Goal: Task Accomplishment & Management: Use online tool/utility

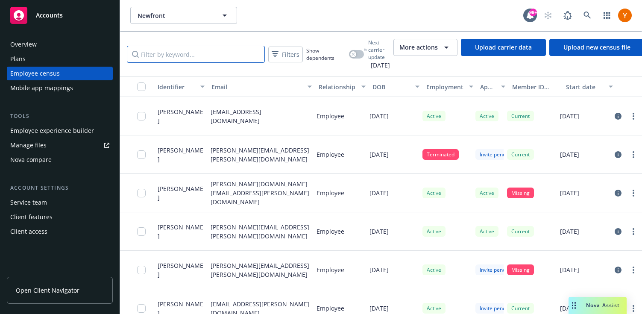
click at [217, 58] on input "Filter by keyword..." at bounding box center [196, 54] width 138 height 17
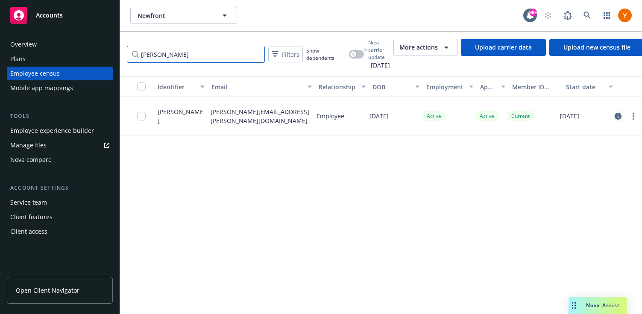
type input "maria dar"
click at [615, 112] on link "circleInformation" at bounding box center [618, 116] width 10 height 10
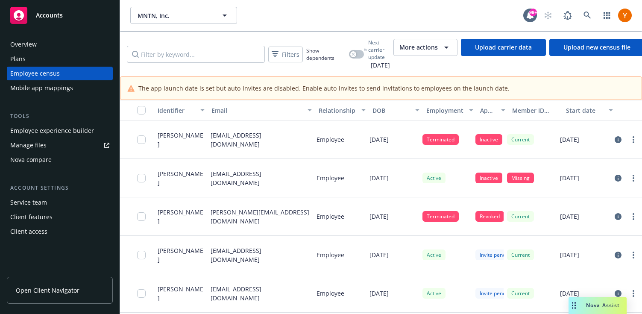
click at [444, 52] on div "More actions" at bounding box center [426, 47] width 52 height 10
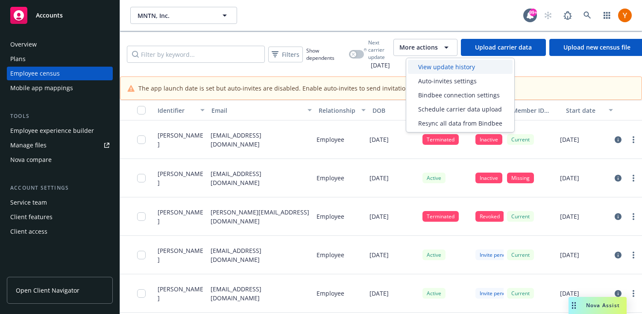
click at [442, 70] on span "View update history" at bounding box center [446, 66] width 57 height 9
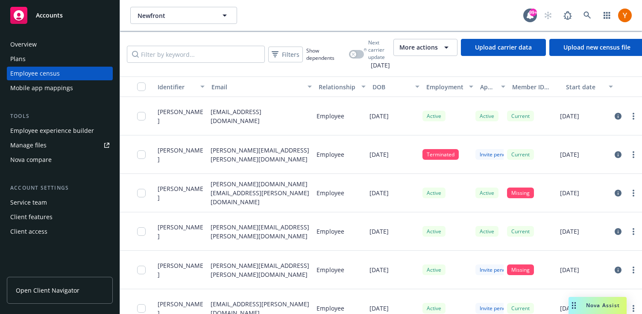
click at [51, 83] on div "Mobile app mappings" at bounding box center [41, 88] width 63 height 14
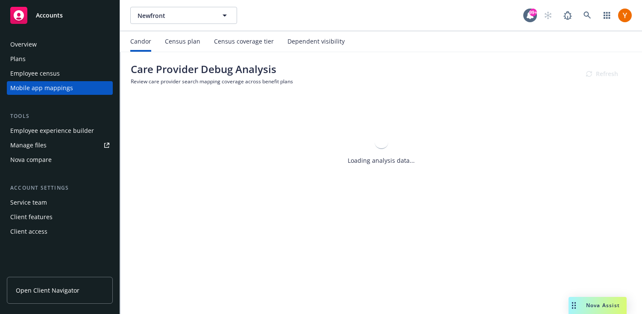
click at [192, 41] on div "Census plan" at bounding box center [182, 41] width 35 height 7
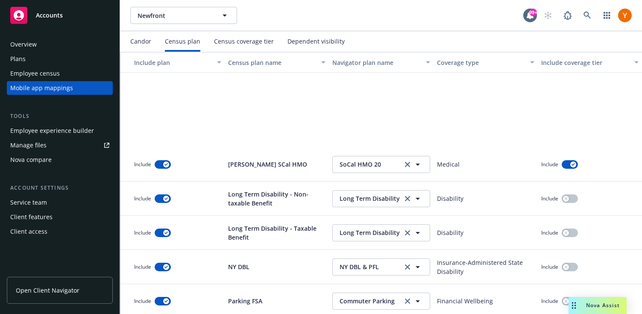
scroll to position [921, 0]
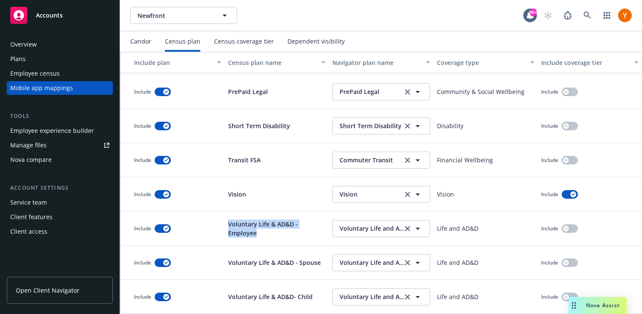
drag, startPoint x: 270, startPoint y: 233, endPoint x: 217, endPoint y: 219, distance: 55.1
click at [217, 219] on div "Include Voluntary Life & AD&D - Employee Voluntary Life and AD&D Voluntary Life…" at bounding box center [382, 229] width 522 height 34
copy p "Voluntary Life & AD&D - Employee"
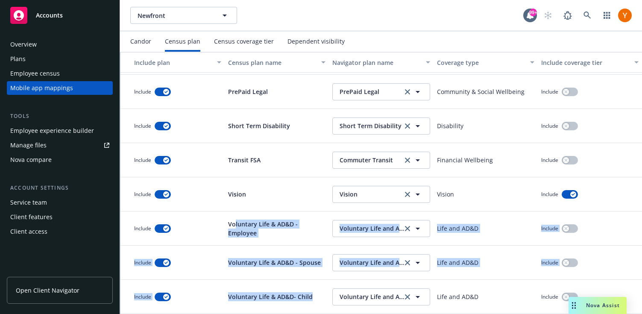
drag, startPoint x: 315, startPoint y: 297, endPoint x: 236, endPoint y: 222, distance: 109.1
click at [236, 222] on div "Include Parking FSA Commuter Parking Commuter Parking Financial Wellbeing Inclu…" at bounding box center [382, 160] width 522 height 308
click at [236, 222] on p "Voluntary Life & AD&D - Employee" at bounding box center [276, 229] width 97 height 18
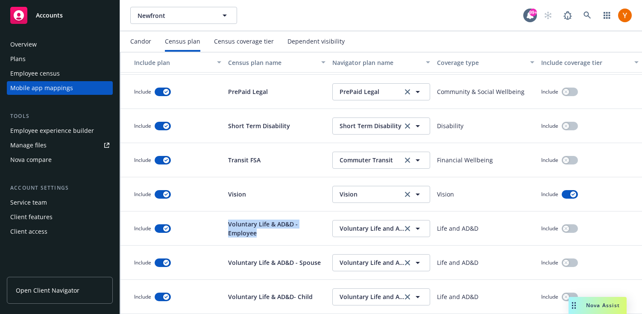
drag, startPoint x: 266, startPoint y: 233, endPoint x: 227, endPoint y: 225, distance: 39.2
click at [227, 225] on div "Voluntary Life & AD&D - Employee" at bounding box center [277, 229] width 104 height 34
copy p "Voluntary Life & AD&D - Employee"
drag, startPoint x: 319, startPoint y: 263, endPoint x: 221, endPoint y: 262, distance: 98.3
click at [221, 262] on div "Include Voluntary Life & AD&D - Spouse Voluntary Life and AD&D Voluntary Life a…" at bounding box center [382, 263] width 522 height 34
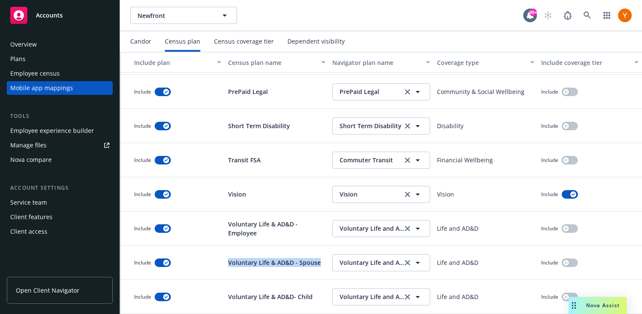
copy p "Voluntary Life & AD&D - Spouse"
drag, startPoint x: 314, startPoint y: 297, endPoint x: 217, endPoint y: 297, distance: 97.0
click at [217, 297] on div "Include Voluntary Life & AD&D- Child Voluntary Life and AD&D Voluntary Life and…" at bounding box center [382, 297] width 522 height 34
copy p "Voluntary Life & AD&D- Child"
click at [64, 79] on div "Employee census" at bounding box center [59, 74] width 99 height 14
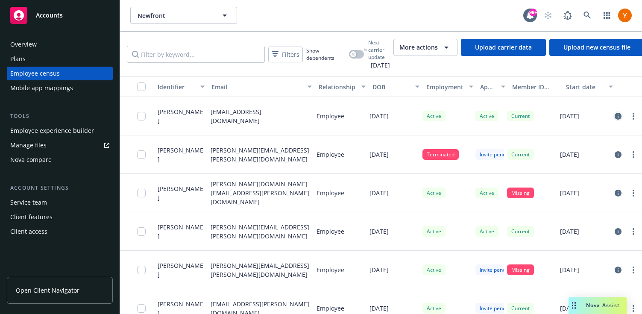
click at [617, 113] on link "circleInformation" at bounding box center [618, 116] width 10 height 10
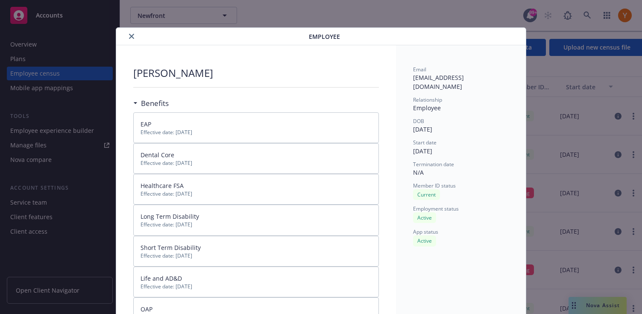
scroll to position [26, 0]
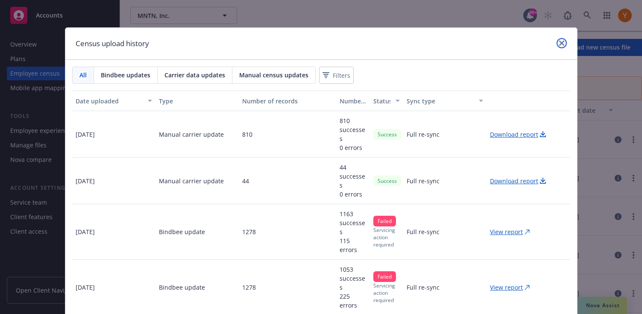
click at [563, 41] on icon "close" at bounding box center [561, 43] width 5 height 5
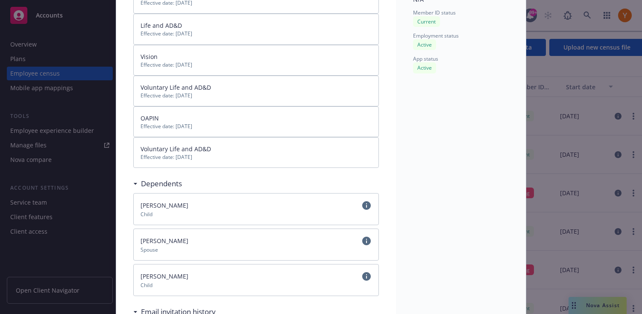
scroll to position [197, 0]
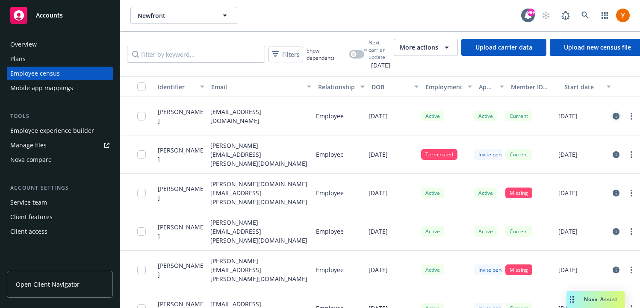
click at [614, 113] on icon "circleInformation" at bounding box center [615, 116] width 7 height 7
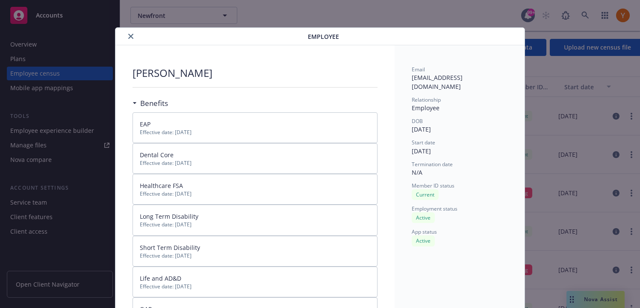
scroll to position [26, 0]
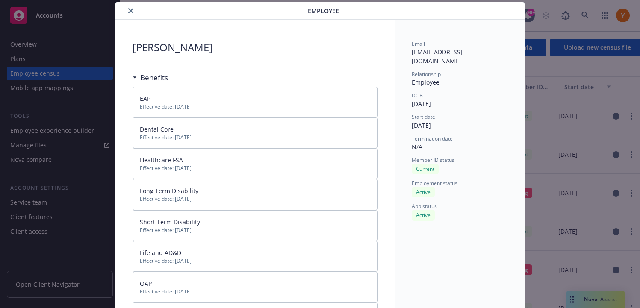
click at [129, 12] on icon "close" at bounding box center [130, 10] width 5 height 5
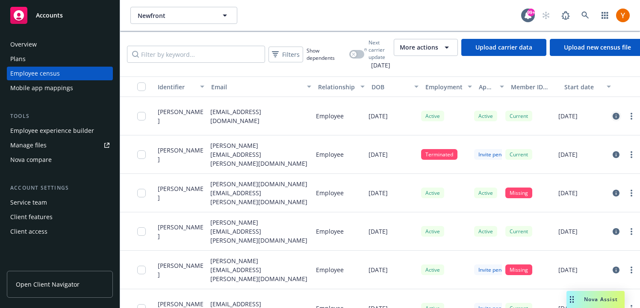
click at [613, 113] on icon "circleInformation" at bounding box center [615, 116] width 7 height 7
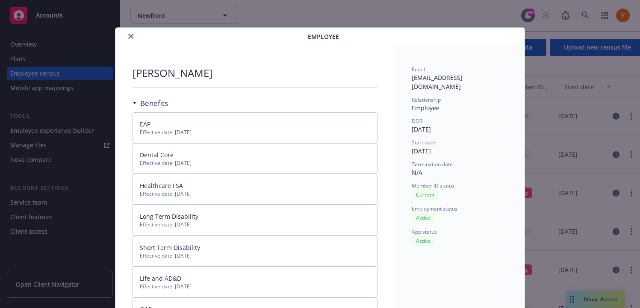
scroll to position [26, 0]
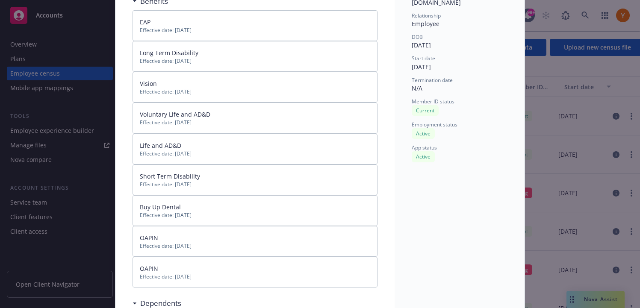
scroll to position [103, 0]
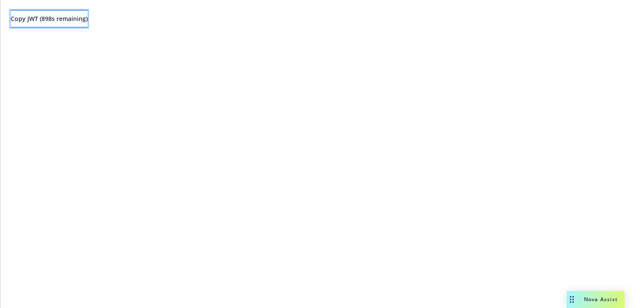
click at [69, 14] on button "Copy JWT ( 898 s remaining)" at bounding box center [49, 18] width 77 height 17
click at [82, 23] on span "Copy JWT ( 834 s remaining)" at bounding box center [49, 19] width 77 height 8
click at [73, 17] on span "Copy JWT ( 892 s remaining)" at bounding box center [49, 19] width 77 height 8
click at [84, 18] on span "Copy JWT ( 786 s remaining)" at bounding box center [49, 19] width 77 height 8
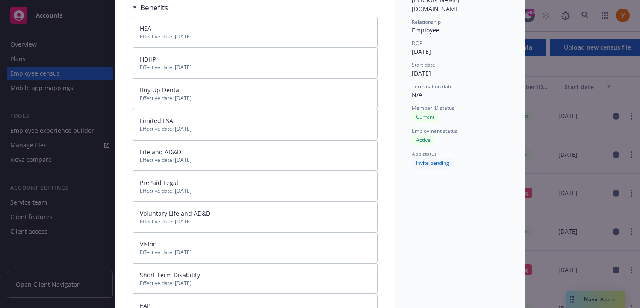
scroll to position [96, 0]
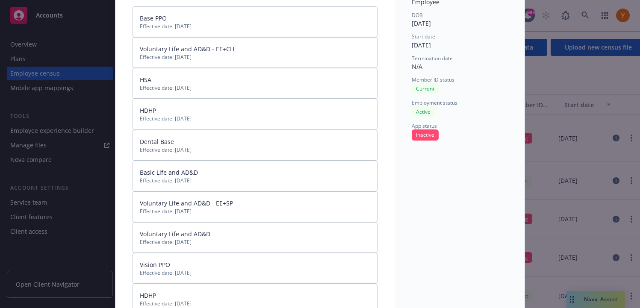
scroll to position [117, 0]
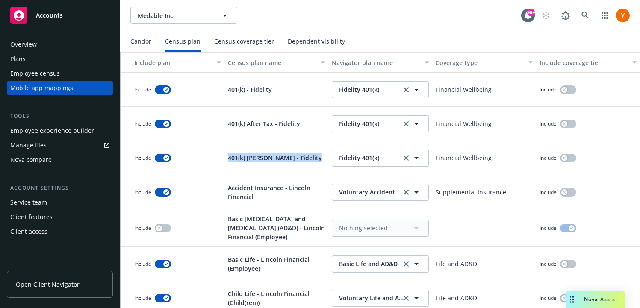
click at [56, 77] on div "Employee census" at bounding box center [35, 74] width 50 height 14
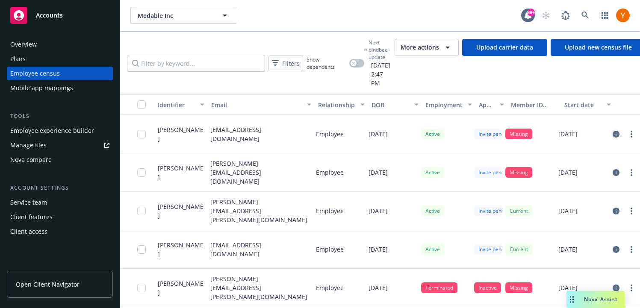
click at [614, 131] on icon "circleInformation" at bounding box center [615, 134] width 7 height 7
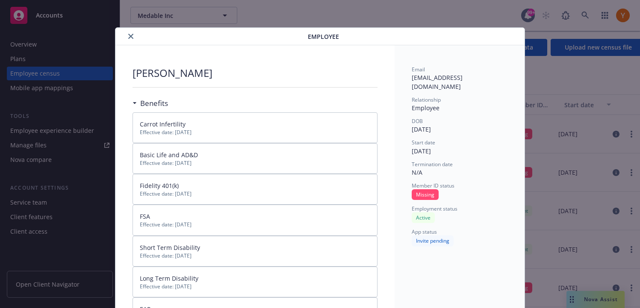
scroll to position [26, 0]
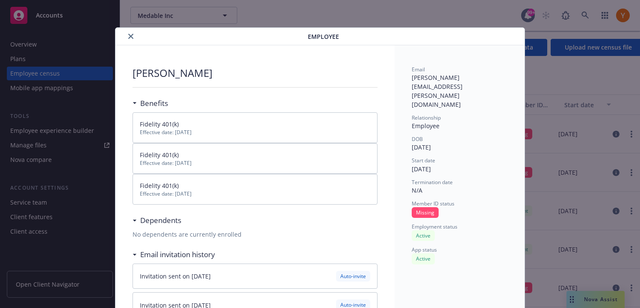
click at [132, 38] on icon "close" at bounding box center [130, 36] width 5 height 5
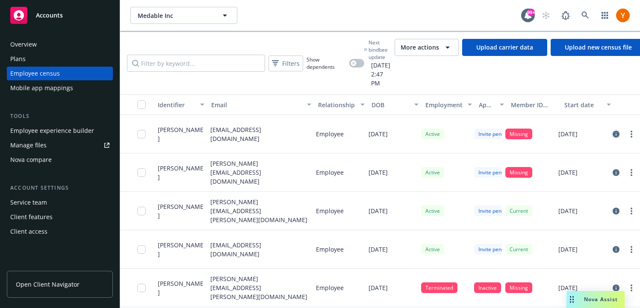
click at [616, 131] on icon "circleInformation" at bounding box center [615, 134] width 7 height 7
